Goal: Go to known website: Access a specific website the user already knows

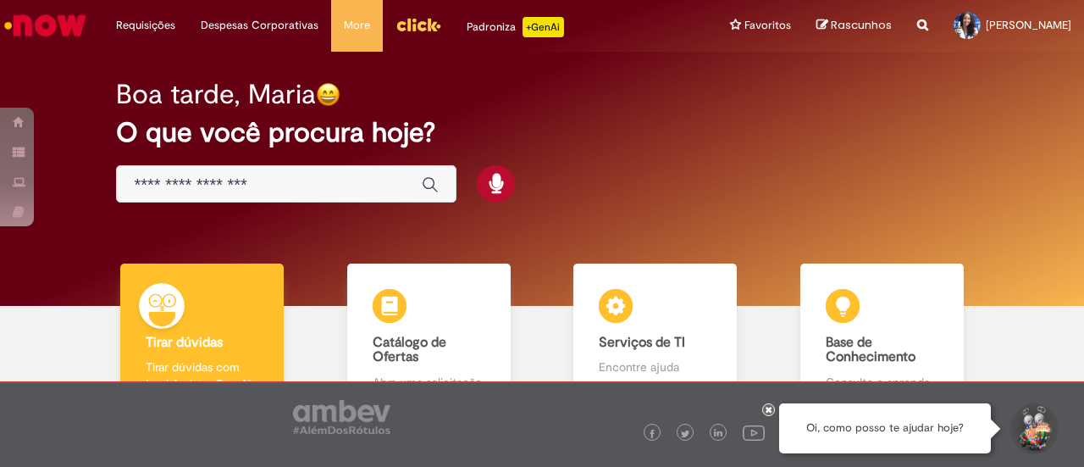
click at [403, 25] on img "Menu Cabeçalho" at bounding box center [419, 24] width 46 height 25
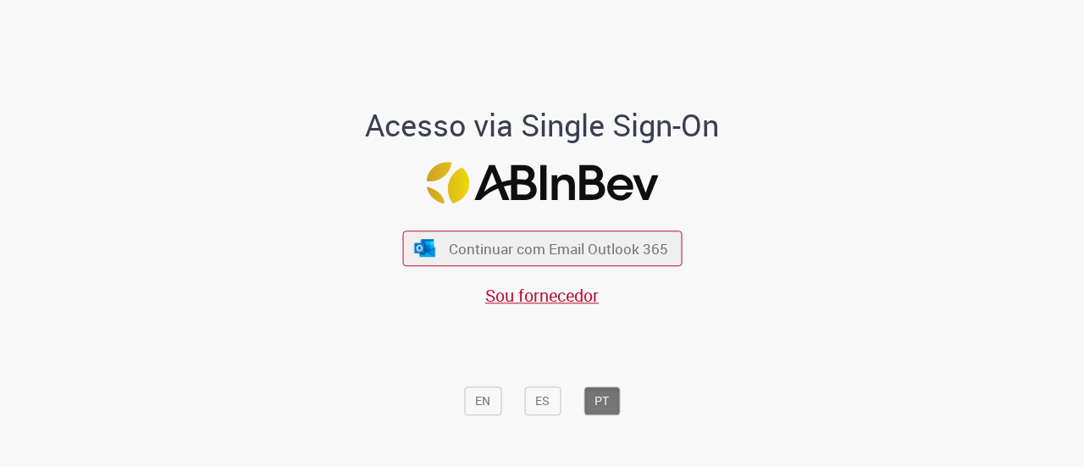
click at [847, 287] on div "Acesso via Single Sign-On Continuar com Email Outlook 365 Sou fornecedor EN ES …" at bounding box center [542, 240] width 991 height 462
click at [928, 213] on div "Acesso via Single Sign-On Continuar com Email Outlook 365 Sou fornecedor EN ES …" at bounding box center [542, 240] width 991 height 462
click at [918, 208] on div "Acesso via Single Sign-On Continuar com Email Outlook 365 Sou fornecedor EN ES …" at bounding box center [542, 240] width 991 height 462
click at [860, 187] on div "Acesso via Single Sign-On Continuar com Email Outlook 365 Sou fornecedor EN ES …" at bounding box center [542, 240] width 991 height 462
click at [866, 182] on div "Acesso via Single Sign-On Continuar com Email Outlook 365 Sou fornecedor EN ES …" at bounding box center [542, 240] width 991 height 462
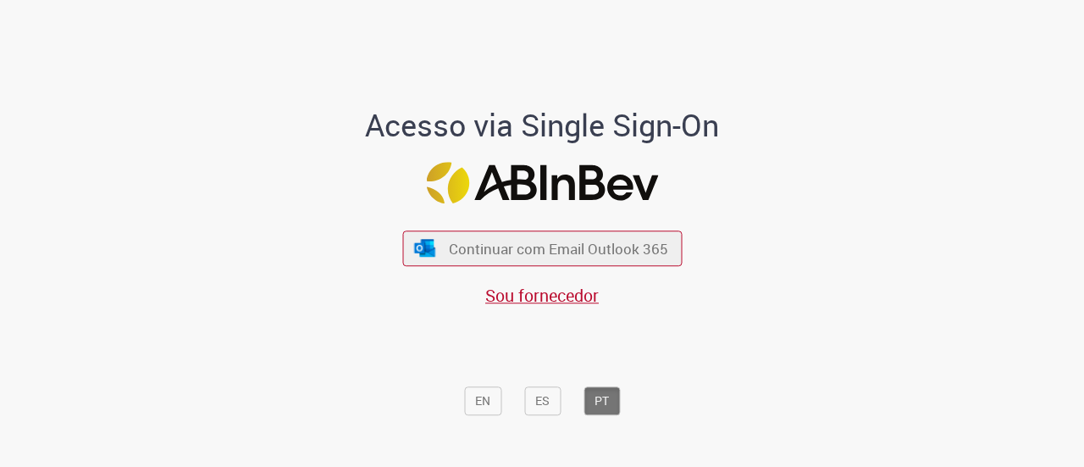
click at [942, 150] on div "Acesso via Single Sign-On Continuar com Email Outlook 365 Sou fornecedor EN ES …" at bounding box center [542, 240] width 991 height 462
click at [846, 329] on div "Acesso via Single Sign-On Continuar com Email Outlook 365 Sou fornecedor EN ES …" at bounding box center [542, 240] width 991 height 462
click at [846, 328] on div "Acesso via Single Sign-On Continuar com Email Outlook 365 Sou fornecedor EN ES …" at bounding box center [542, 240] width 991 height 462
